Goal: Book appointment/travel/reservation

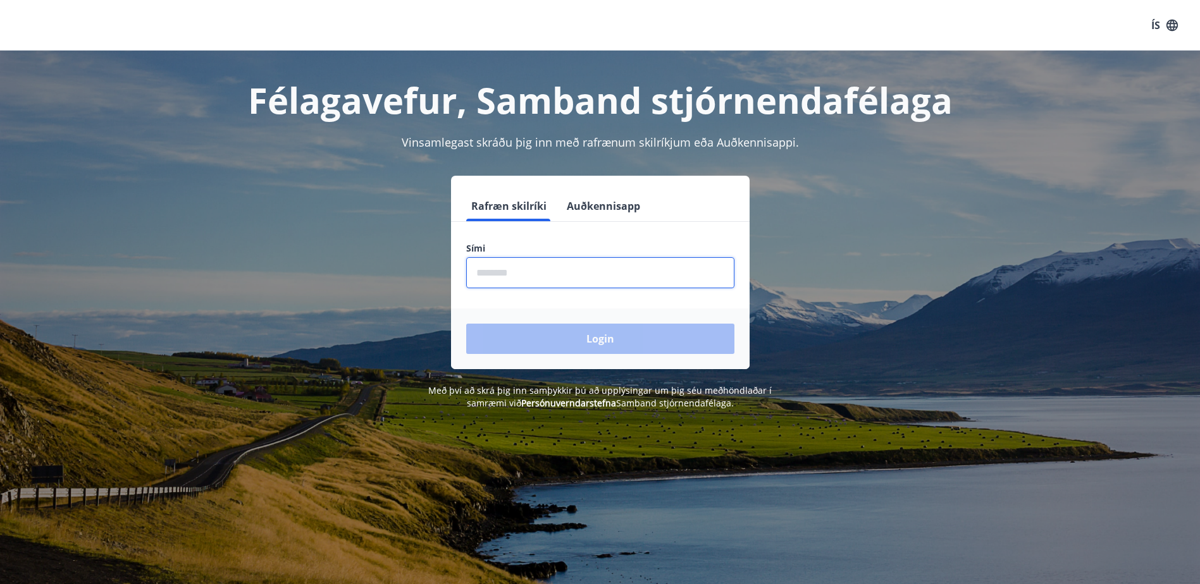
click at [581, 276] on input "phone" at bounding box center [600, 272] width 268 height 31
type input "********"
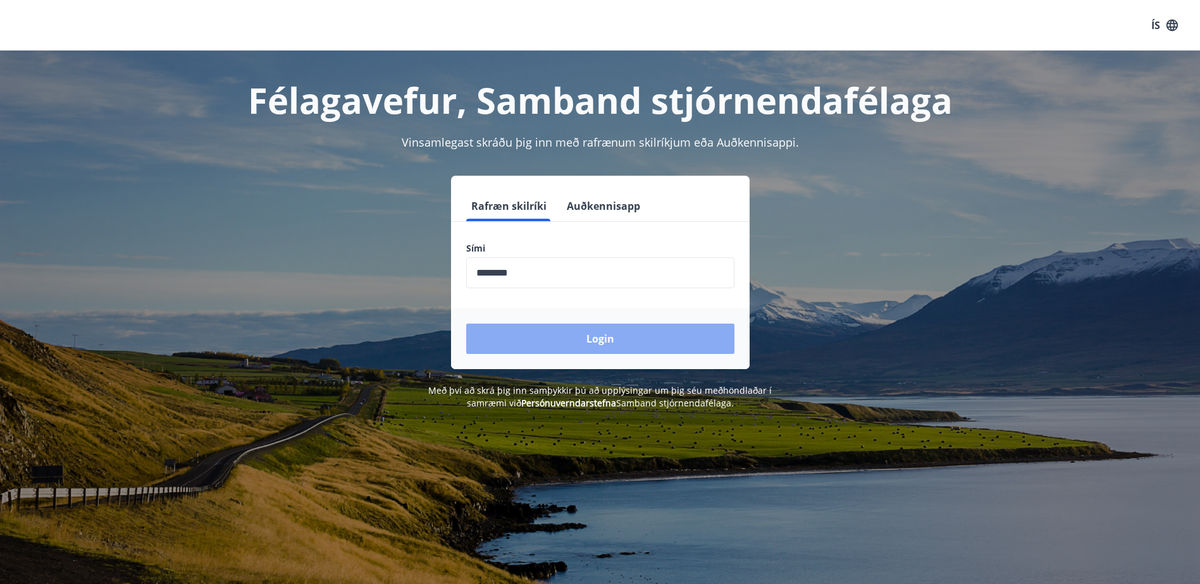
click at [605, 336] on button "Login" at bounding box center [600, 339] width 268 height 30
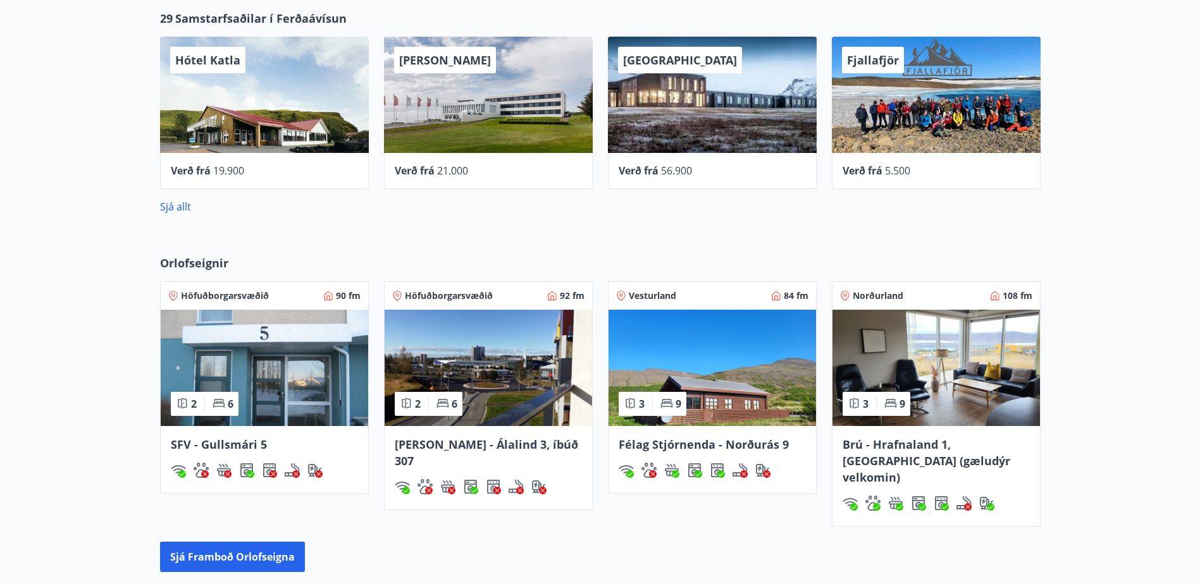
scroll to position [632, 0]
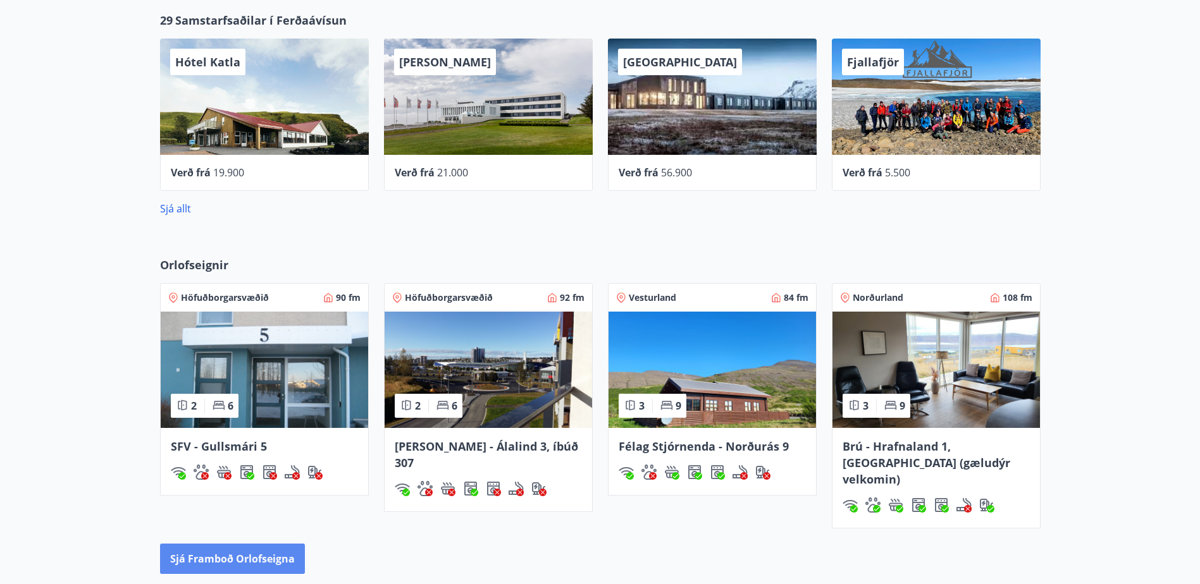
click at [240, 544] on button "Sjá framboð orlofseigna" at bounding box center [232, 559] width 145 height 30
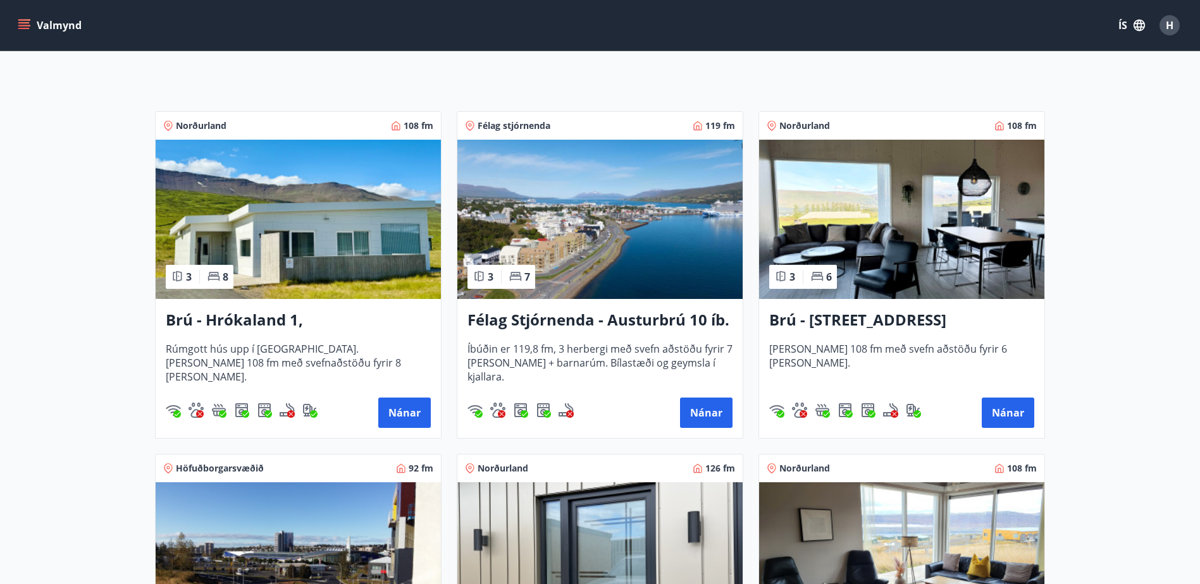
scroll to position [253, 0]
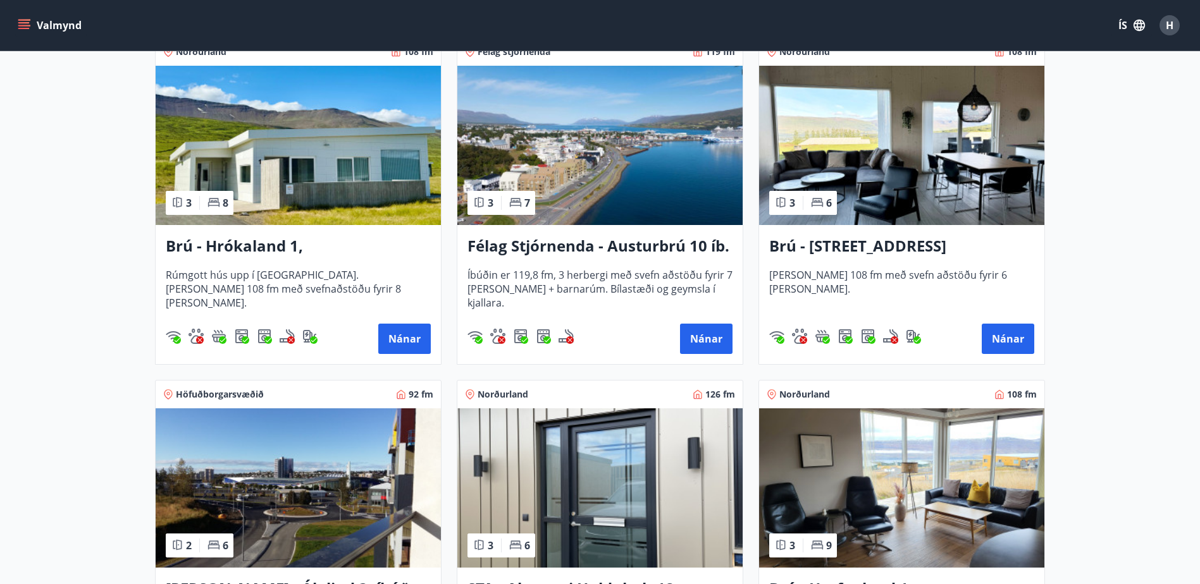
click at [633, 247] on h3 "Félag Stjórnenda - Austurbrú 10 íb. 201" at bounding box center [599, 246] width 265 height 23
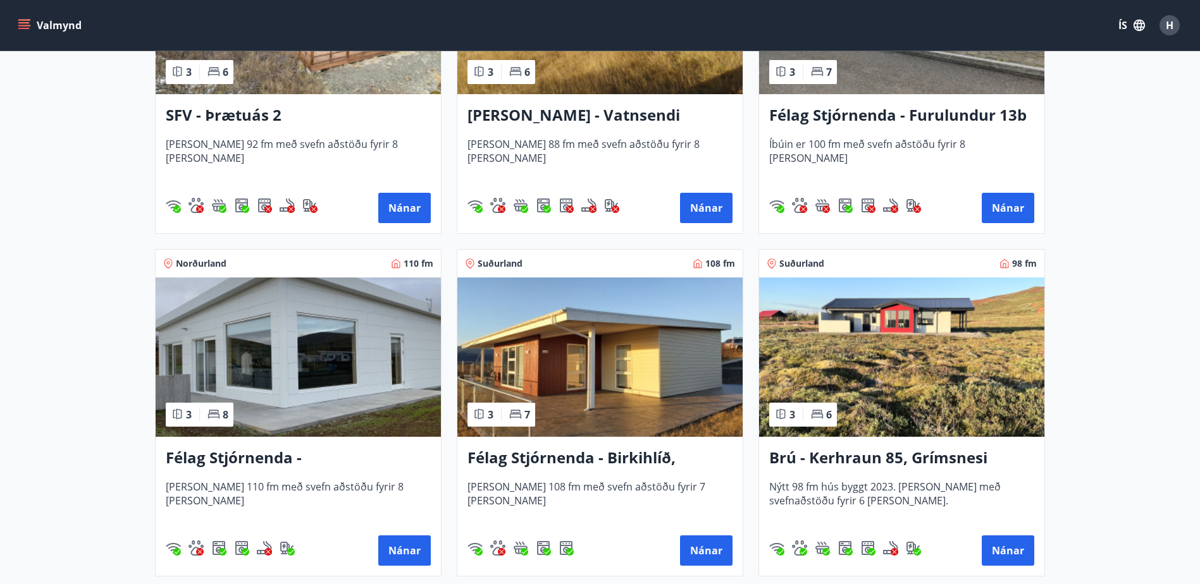
scroll to position [2466, 0]
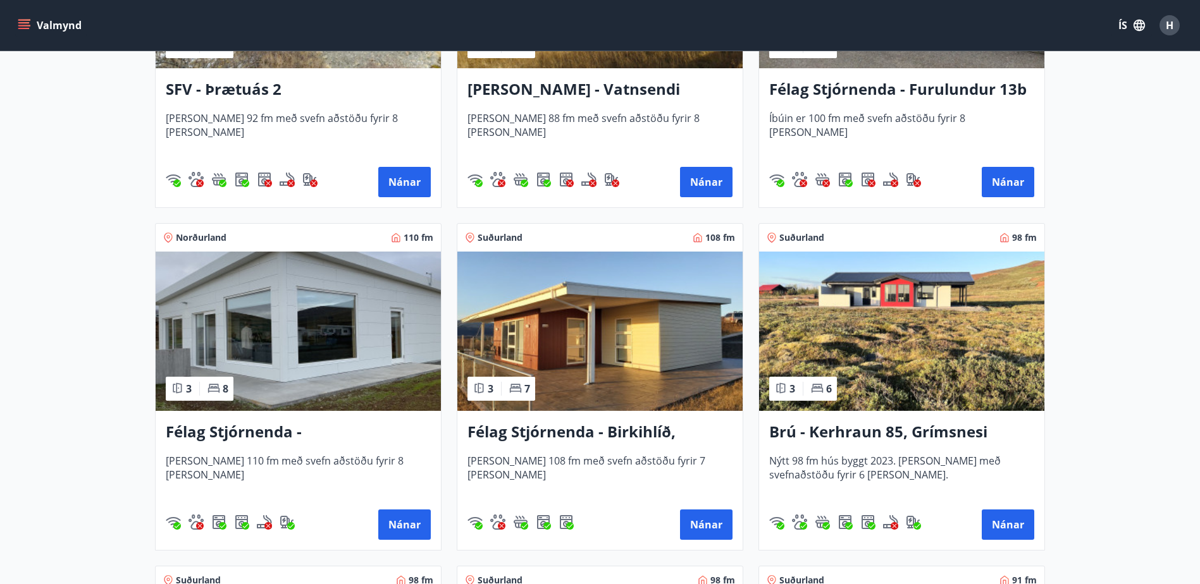
click at [274, 431] on h3 "Félag Stjórnenda - [GEOGRAPHIC_DATA] 7" at bounding box center [298, 432] width 265 height 23
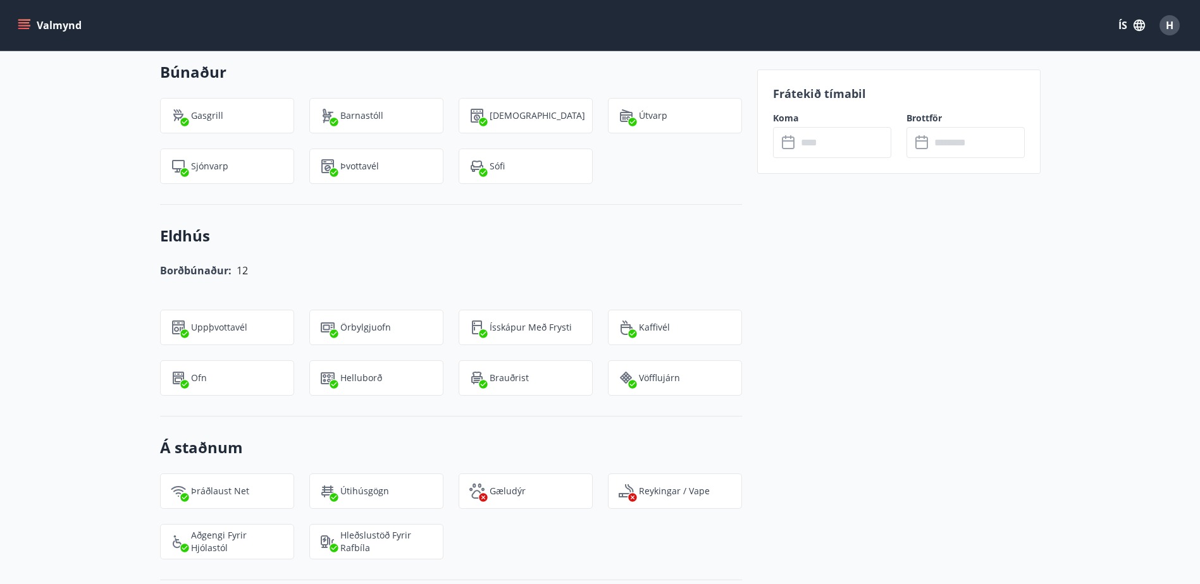
scroll to position [772, 0]
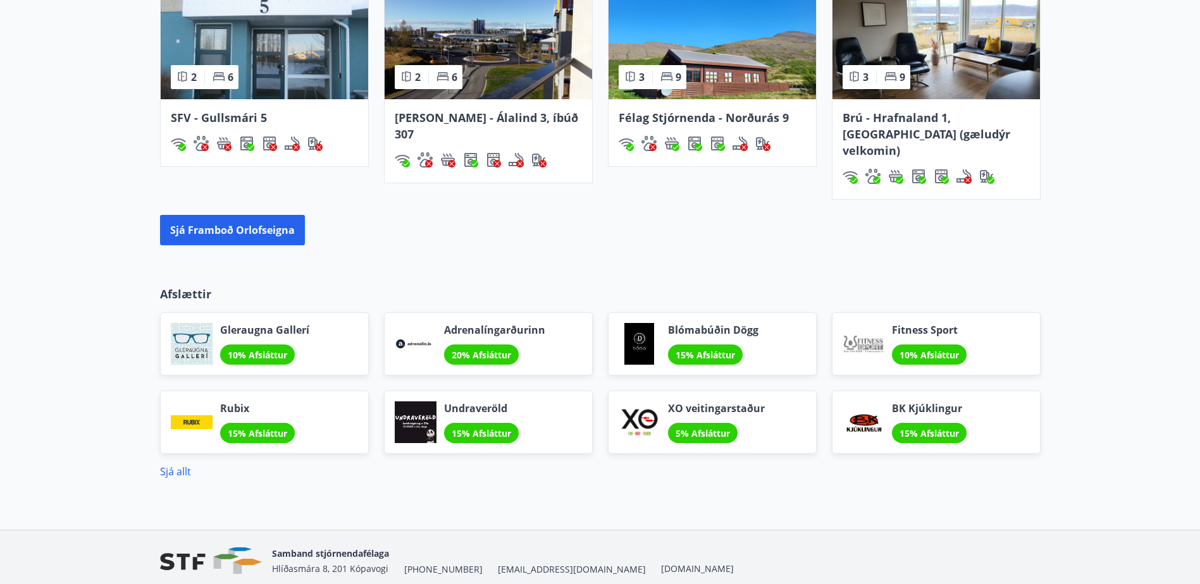
scroll to position [997, 0]
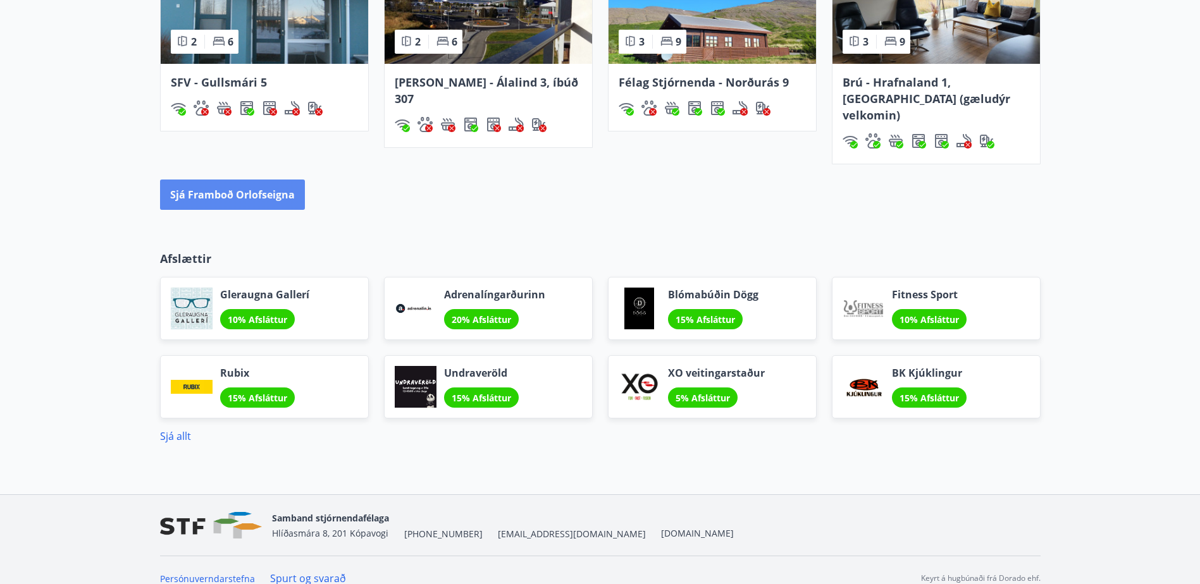
click at [269, 180] on button "Sjá framboð orlofseigna" at bounding box center [232, 195] width 145 height 30
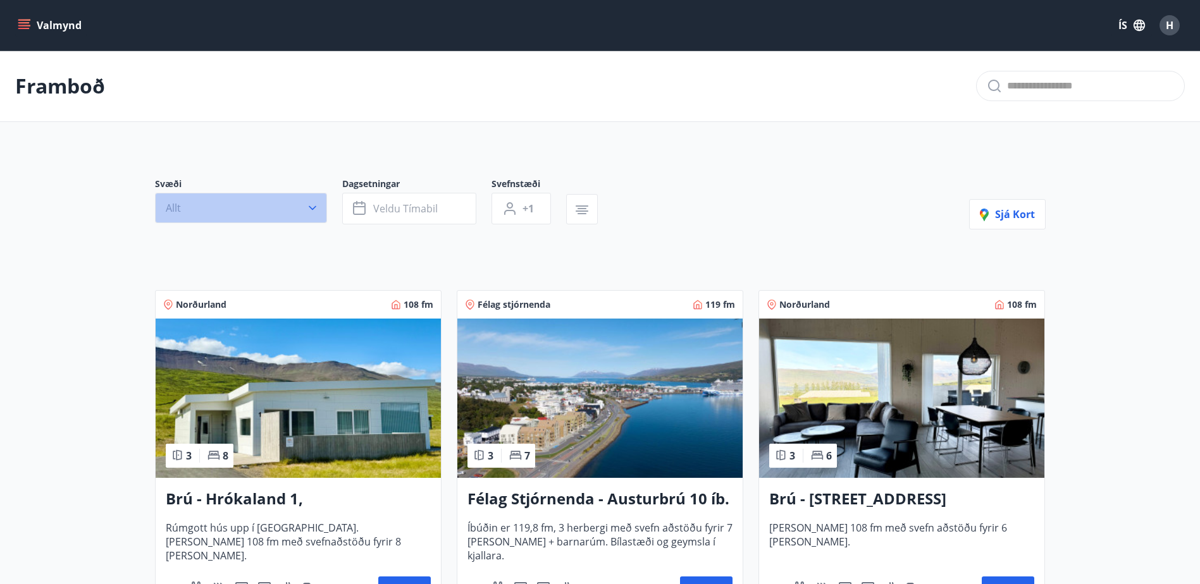
click at [318, 211] on icon "button" at bounding box center [312, 208] width 13 height 13
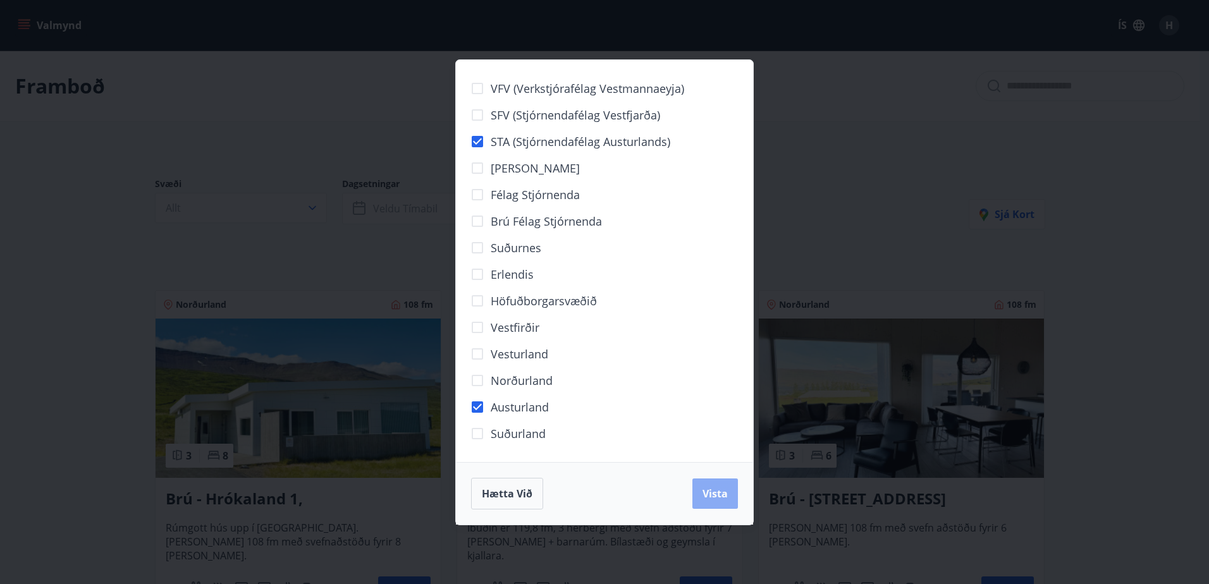
click at [711, 493] on span "Vista" at bounding box center [715, 494] width 25 height 14
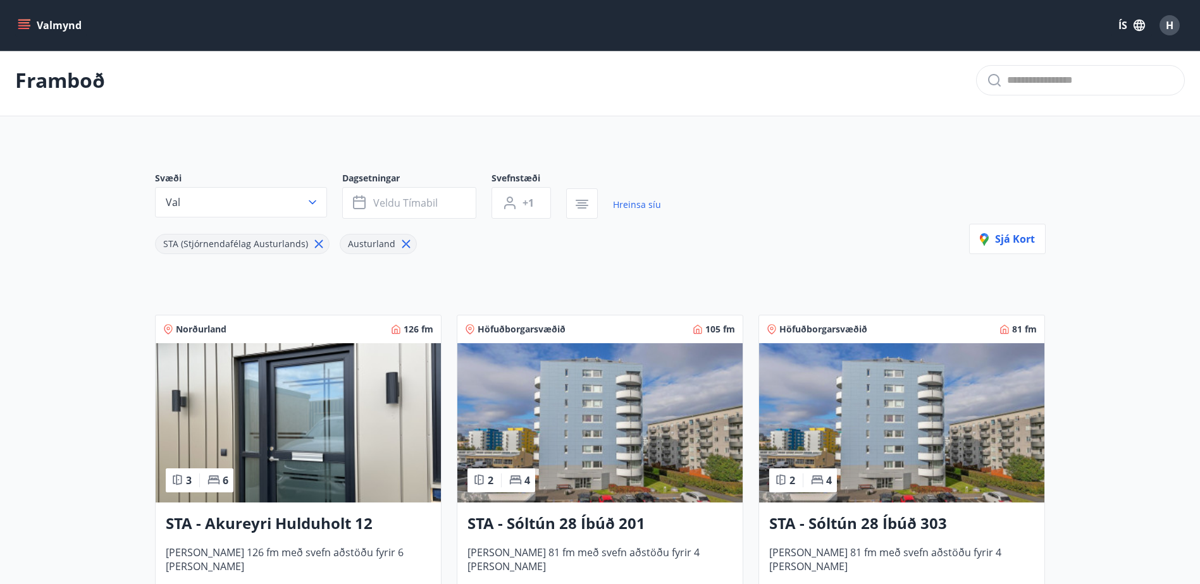
scroll to position [4, 0]
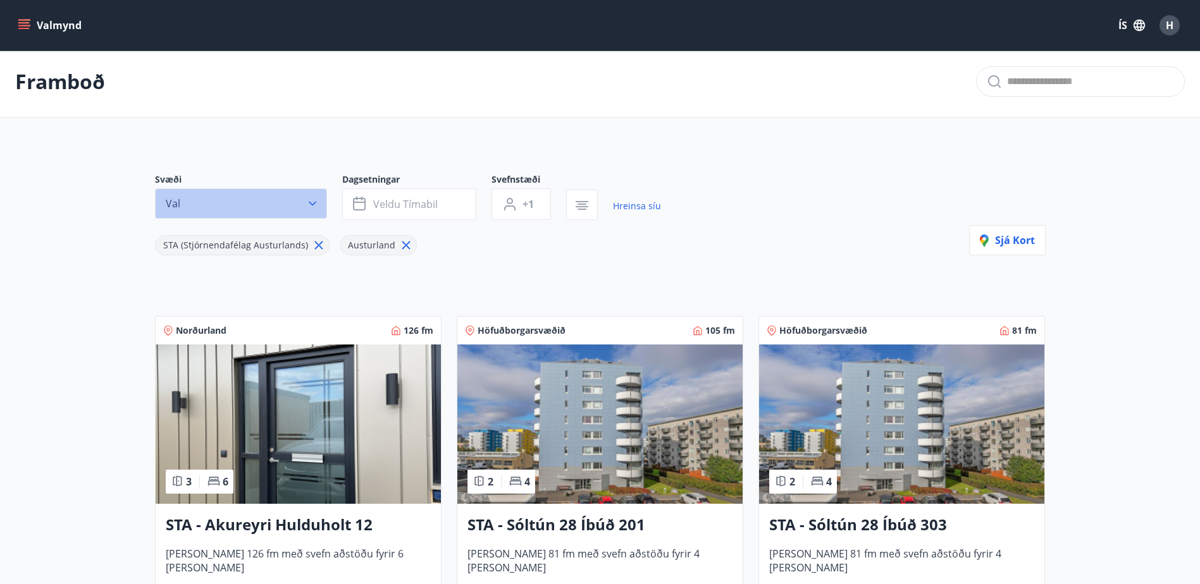
click at [313, 204] on icon "button" at bounding box center [313, 204] width 8 height 4
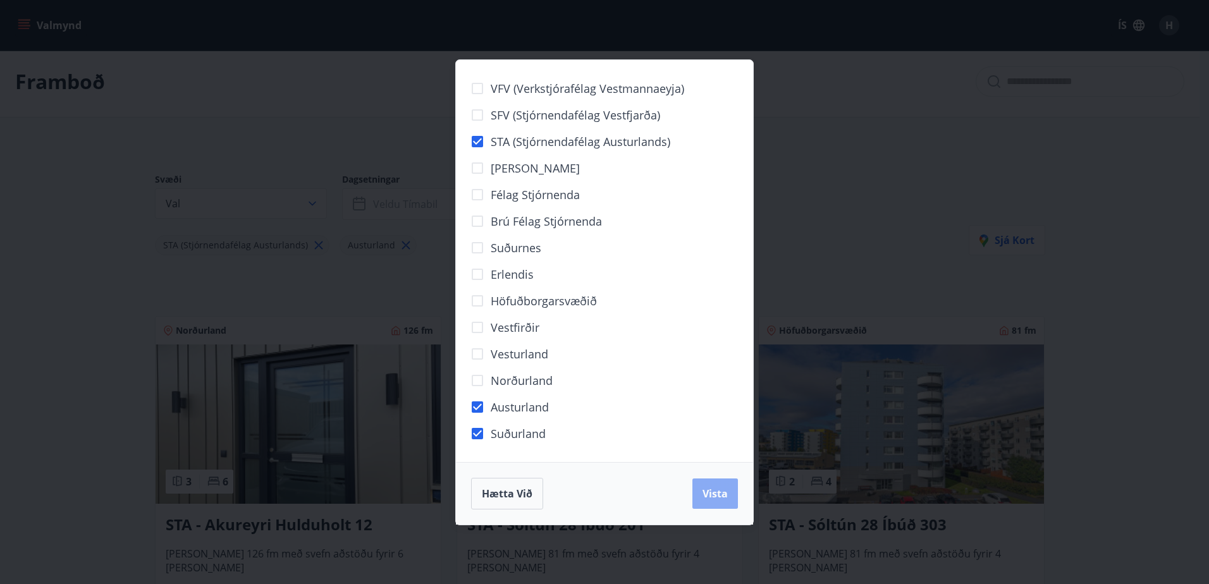
click at [727, 501] on button "Vista" at bounding box center [715, 494] width 46 height 30
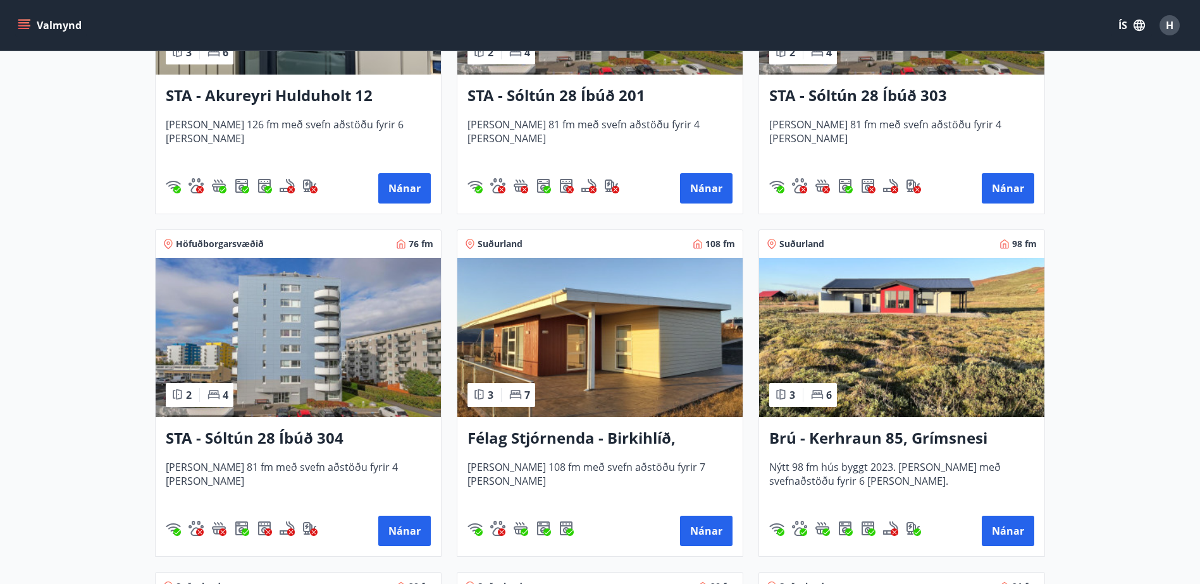
scroll to position [447, 0]
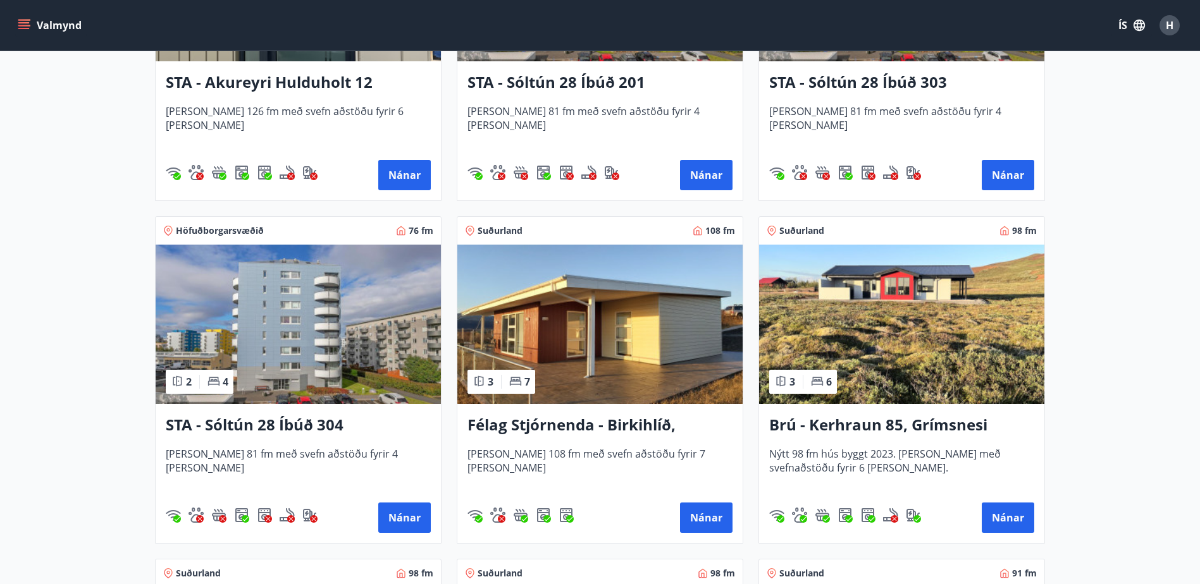
click at [656, 426] on h3 "Félag Stjórnenda - Birkihlíð, [GEOGRAPHIC_DATA]" at bounding box center [599, 425] width 265 height 23
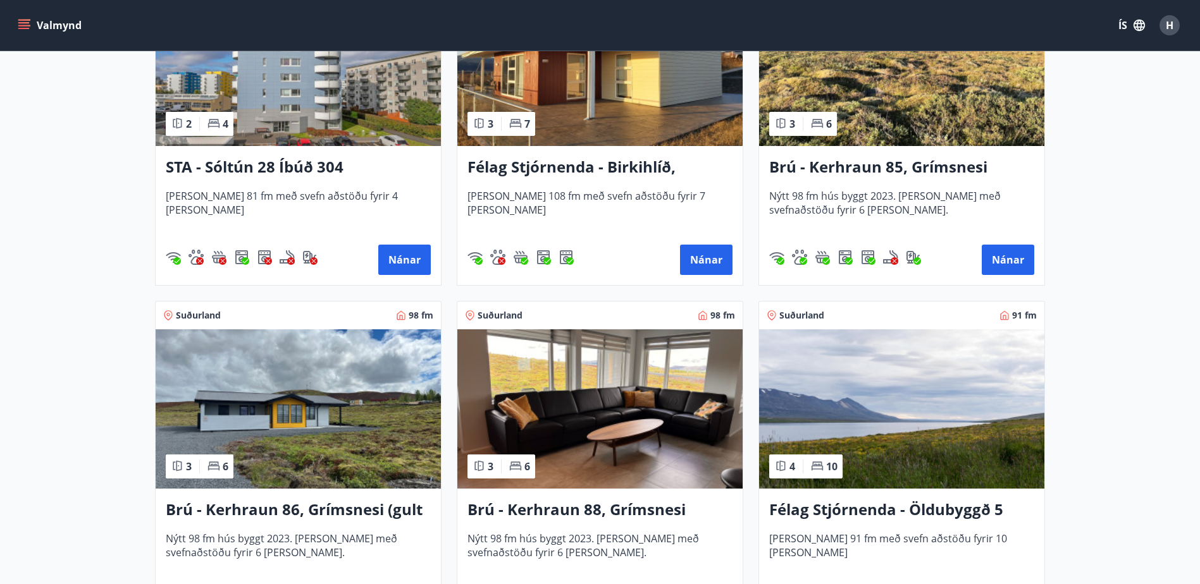
scroll to position [759, 0]
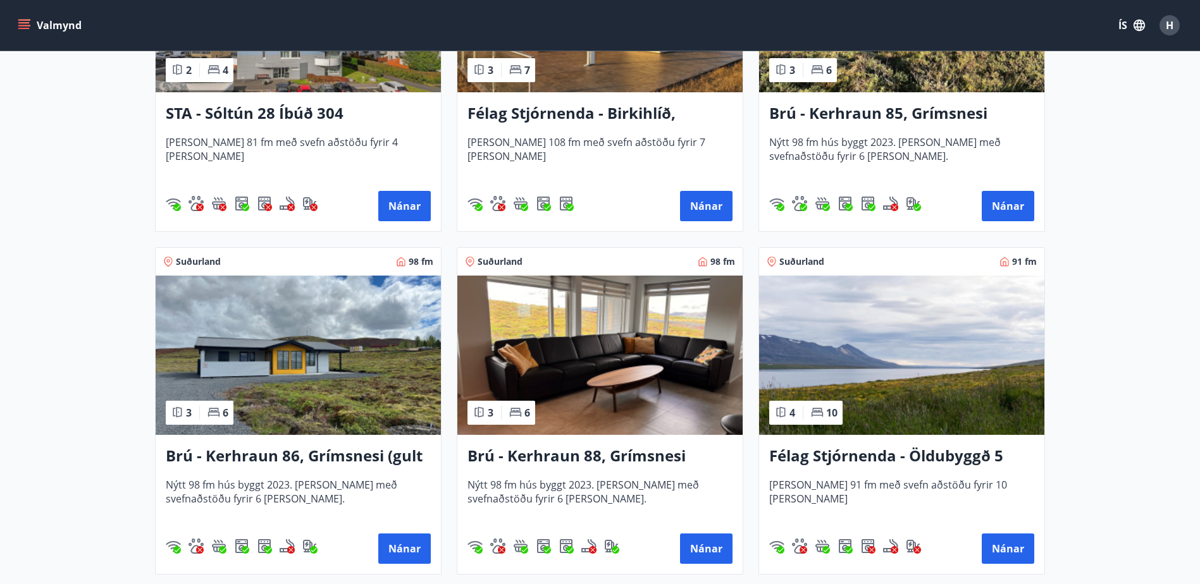
click at [879, 462] on h3 "Félag Stjórnenda - Öldubyggð 5" at bounding box center [901, 456] width 265 height 23
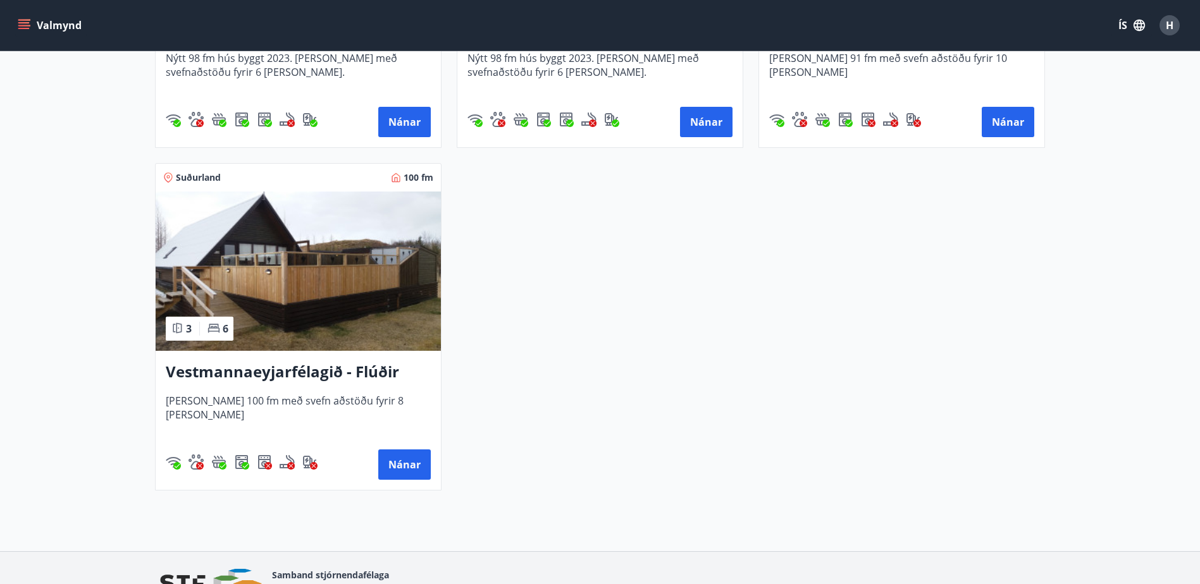
scroll to position [1202, 0]
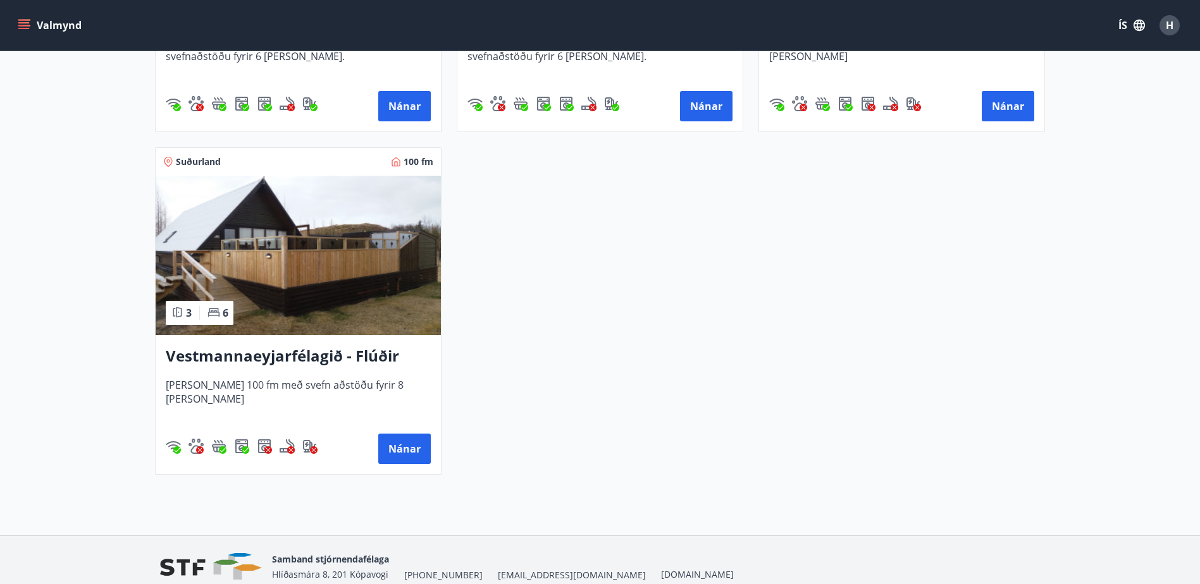
click at [276, 357] on h3 "Vestmannaeyjarfélagið - Flúðir" at bounding box center [298, 356] width 265 height 23
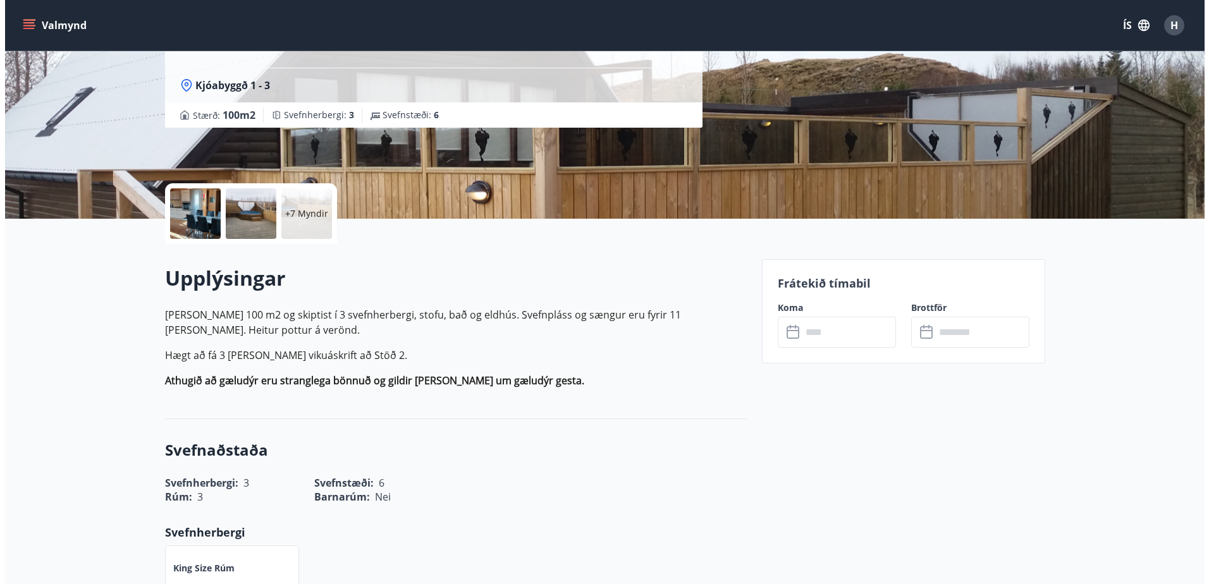
scroll to position [28, 0]
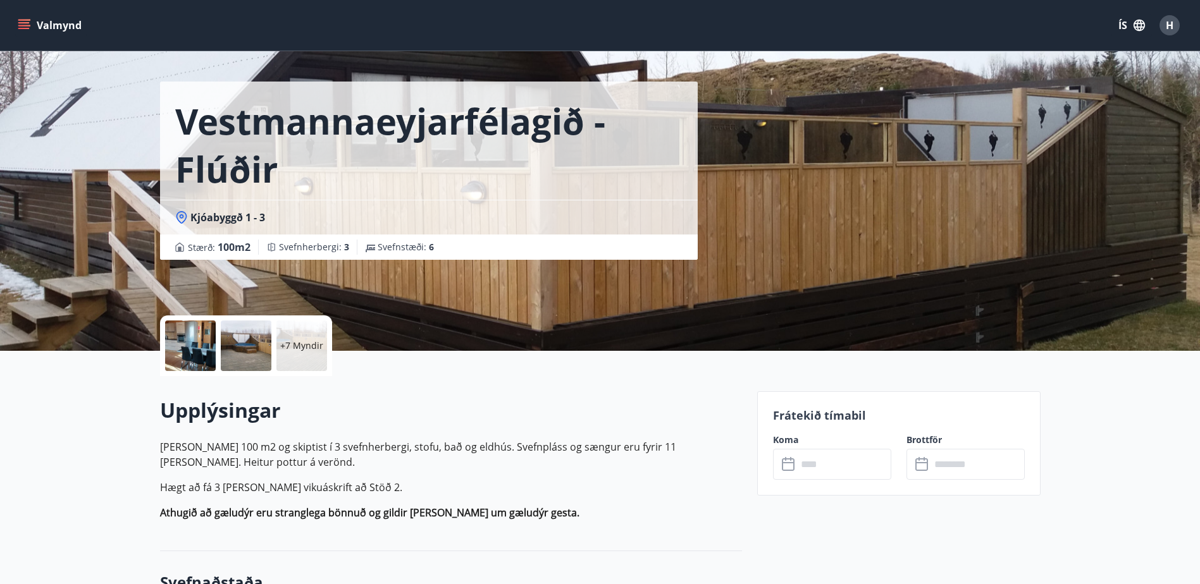
click at [301, 351] on p "+7 Myndir" at bounding box center [301, 346] width 43 height 13
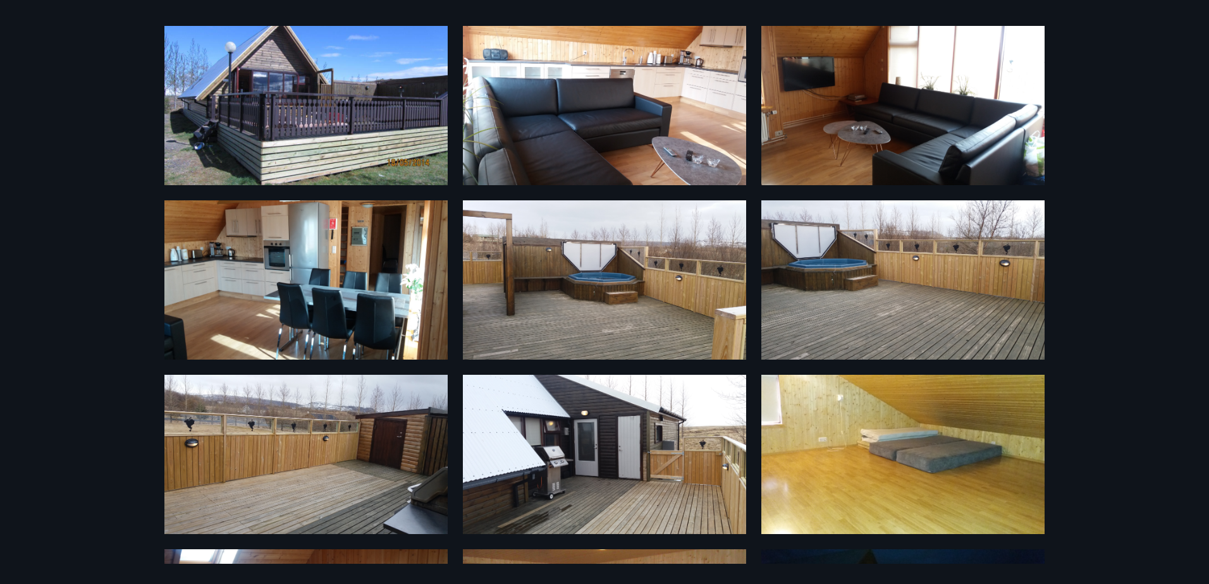
scroll to position [0, 0]
